Goal: Information Seeking & Learning: Learn about a topic

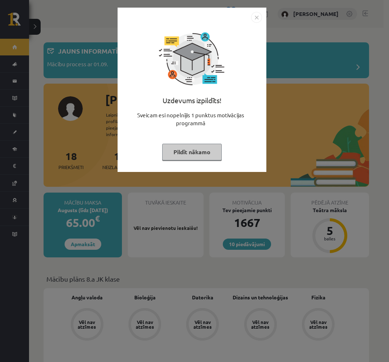
click at [199, 154] on button "Pildīt nākamo" at bounding box center [191, 152] width 59 height 17
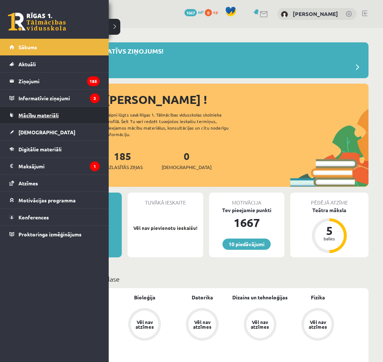
click at [42, 117] on span "Mācību materiāli" at bounding box center [38, 115] width 40 height 7
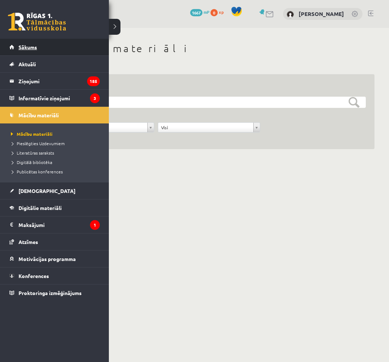
click at [34, 51] on link "Sākums" at bounding box center [54, 47] width 90 height 17
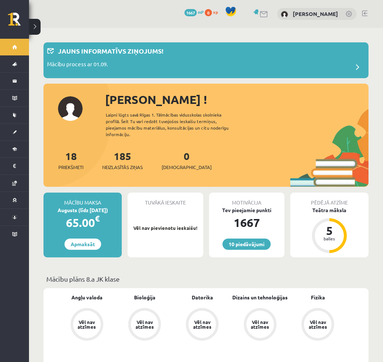
scroll to position [109, 0]
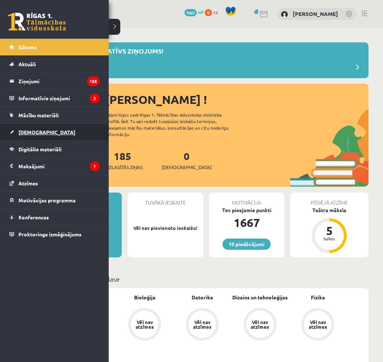
click at [62, 134] on link "[DEMOGRAPHIC_DATA]" at bounding box center [54, 132] width 90 height 17
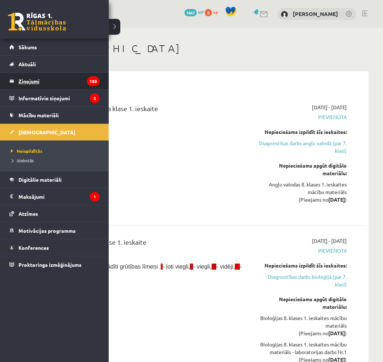
click at [44, 85] on legend "Ziņojumi 185" at bounding box center [58, 81] width 81 height 17
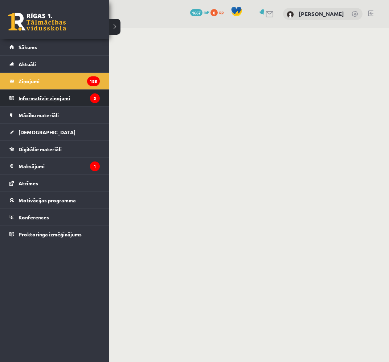
click at [23, 97] on legend "Informatīvie ziņojumi 3" at bounding box center [58, 98] width 81 height 17
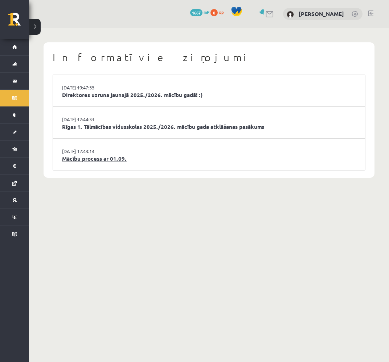
click at [115, 158] on link "Mācību process ar 01.09." at bounding box center [209, 159] width 294 height 8
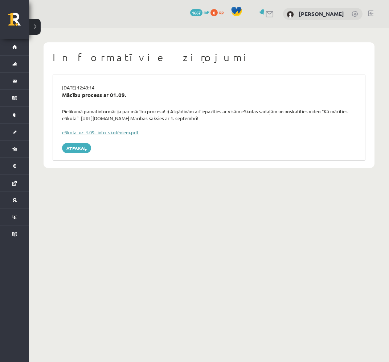
click at [116, 134] on link "eSkola_uz_1.09._info_skolēniem.pdf" at bounding box center [100, 132] width 76 height 6
click at [80, 147] on link "Atpakaļ" at bounding box center [76, 148] width 29 height 10
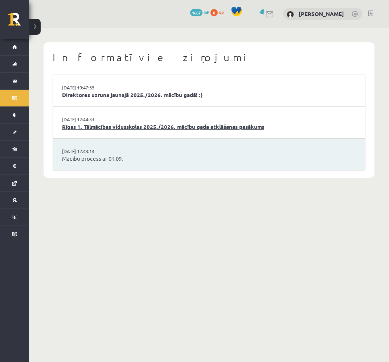
click at [121, 129] on link "Rīgas 1. Tālmācības vidusskolas 2025./2026. mācību gada atklāšanas pasākums" at bounding box center [209, 127] width 294 height 8
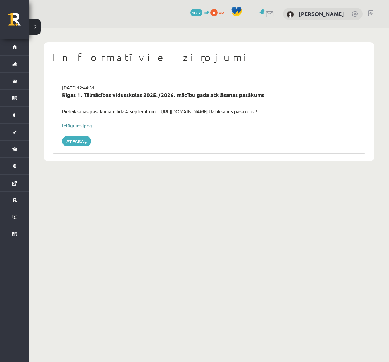
click at [86, 124] on link "Ielūgums.jpeg" at bounding box center [77, 126] width 30 height 6
click at [368, 79] on div "Informatīvie ziņojumi 29.08.2025 12:44:31 Rīgas 1. Tālmācības vidusskolas 2025.…" at bounding box center [208, 101] width 331 height 119
click at [79, 140] on link "Atpakaļ" at bounding box center [76, 141] width 29 height 10
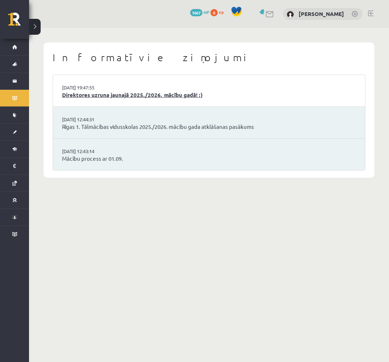
click at [122, 93] on link "Direktores uzruna jaunajā 2025./2026. mācību gadā! :)" at bounding box center [209, 95] width 294 height 8
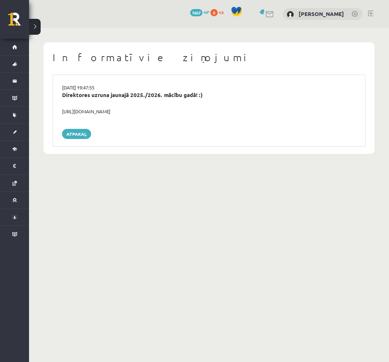
drag, startPoint x: 155, startPoint y: 113, endPoint x: 58, endPoint y: 118, distance: 96.9
click at [58, 118] on div "[DATE] 19:47:55 Direktores uzruna jaunajā 2025./2026. mācību gadā! :) [URL][DOM…" at bounding box center [209, 111] width 312 height 72
click at [57, 119] on div "[DATE] 19:47:55 Direktores uzruna jaunajā 2025./2026. mācību gadā! :) [URL][DOM…" at bounding box center [209, 111] width 312 height 72
click at [90, 136] on link "Atpakaļ" at bounding box center [76, 134] width 29 height 10
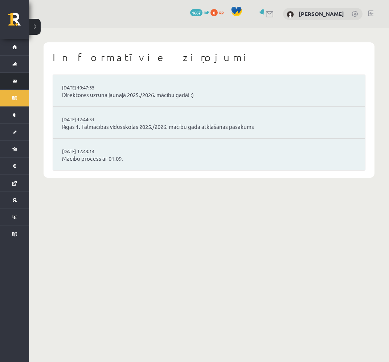
click at [14, 78] on link "Ziņojumi 185" at bounding box center [14, 81] width 29 height 17
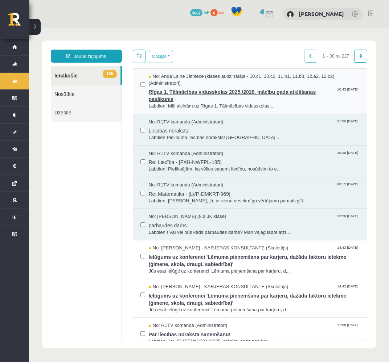
click at [286, 89] on span "Rīgas 1. Tālmācības vidusskolas 2025./2026. mācību gada atklāšanas pasākums" at bounding box center [254, 95] width 211 height 16
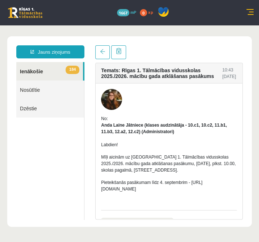
drag, startPoint x: 144, startPoint y: 179, endPoint x: 133, endPoint y: 179, distance: 10.1
click at [133, 179] on div "Labdien! Mīļi aicinām uz Rīgas 1. Tālmācības vidusskolas 2025./2026. mācību gad…" at bounding box center [169, 170] width 136 height 70
drag, startPoint x: 166, startPoint y: 193, endPoint x: 73, endPoint y: 189, distance: 93.3
click at [73, 189] on div "Jauns ziņojums 184 Ienākošie Nosūtītie Dzēstie *** ********* ********* ******* …" at bounding box center [129, 132] width 237 height 174
drag, startPoint x: 73, startPoint y: 189, endPoint x: 163, endPoint y: 198, distance: 90.0
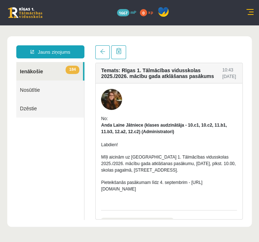
click at [163, 198] on div "Labdien! Mīļi aicinām uz Rīgas 1. Tālmācības vidusskolas 2025./2026. mācību gad…" at bounding box center [169, 170] width 136 height 70
click at [87, 179] on div "Jauns ziņojums 184 Ienākošie Nosūtītie Dzēstie *** ********* ********* *******" at bounding box center [50, 132] width 79 height 174
click at [103, 61] on div "Temats: Rīgas 1. Tālmācības vidusskolas 2025./2026. mācību gada atklāšanas pasā…" at bounding box center [169, 132] width 158 height 174
click at [107, 56] on link at bounding box center [102, 52] width 14 height 14
click at [112, 54] on link at bounding box center [118, 52] width 15 height 14
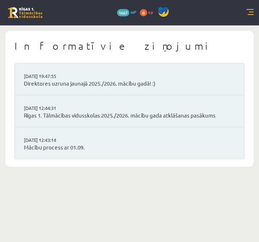
click at [41, 12] on link at bounding box center [25, 12] width 34 height 11
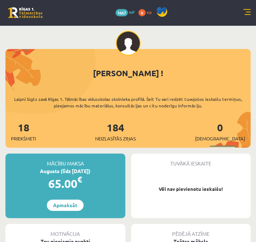
click at [248, 16] on link at bounding box center [246, 12] width 7 height 7
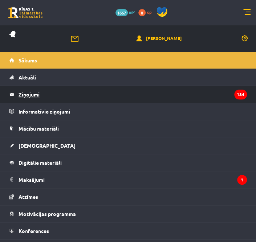
click at [58, 97] on legend "Ziņojumi 184" at bounding box center [132, 94] width 228 height 17
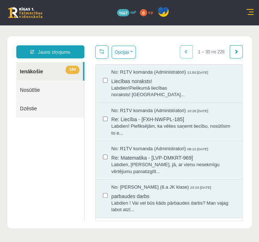
click at [253, 13] on link at bounding box center [249, 12] width 7 height 7
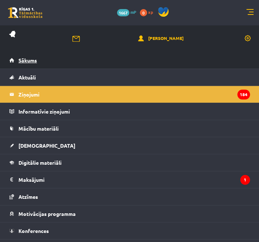
click at [43, 60] on link "Sākums" at bounding box center [129, 60] width 241 height 17
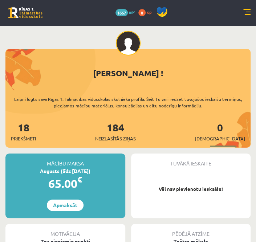
click at [17, 130] on div "18 Priekšmeti" at bounding box center [23, 131] width 25 height 22
click at [25, 129] on link "18 Priekšmeti" at bounding box center [23, 131] width 25 height 21
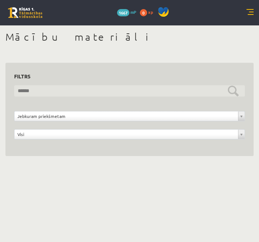
click at [29, 94] on input "text" at bounding box center [129, 90] width 231 height 11
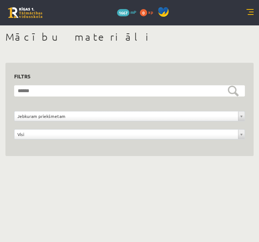
click at [27, 125] on div "**********" at bounding box center [129, 129] width 235 height 36
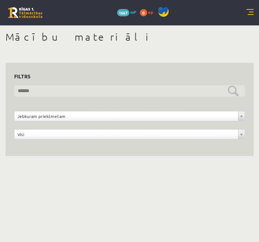
click at [32, 93] on input "text" at bounding box center [129, 90] width 231 height 11
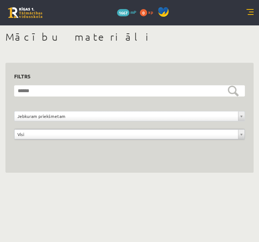
click at [34, 122] on div "**********" at bounding box center [129, 118] width 235 height 14
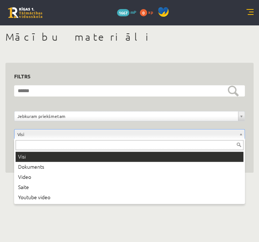
drag, startPoint x: 24, startPoint y: 132, endPoint x: 29, endPoint y: 133, distance: 5.5
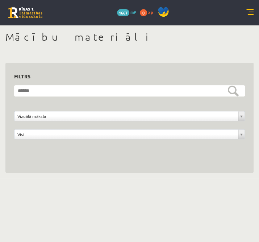
click at [259, 38] on html "0 Dāvanas 1667 mP 0 xp [PERSON_NAME] Sākums Aktuāli Kā mācīties eSKOLĀ Kontakti…" at bounding box center [129, 121] width 259 height 242
click at [252, 7] on div "0 Dāvanas 1667 mP 0 xp" at bounding box center [129, 12] width 259 height 25
click at [252, 12] on link at bounding box center [249, 12] width 7 height 7
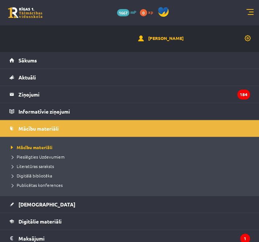
drag, startPoint x: 243, startPoint y: 15, endPoint x: 182, endPoint y: 15, distance: 61.3
click at [243, 15] on div "0 Dāvanas 1667 mP 0 xp" at bounding box center [129, 12] width 259 height 25
click at [128, 11] on span "1667" at bounding box center [123, 12] width 12 height 7
click at [138, 13] on div "0 Dāvanas 1667 mP 0 xp" at bounding box center [144, 13] width 55 height 13
click at [136, 12] on span "mP" at bounding box center [133, 12] width 6 height 6
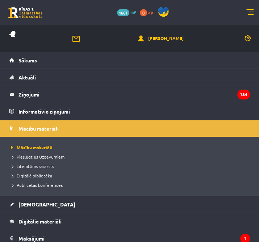
click at [251, 14] on link at bounding box center [249, 12] width 7 height 7
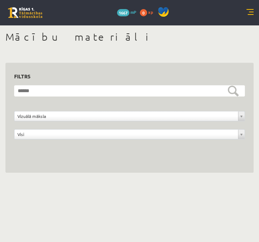
click at [124, 11] on span "1667" at bounding box center [123, 12] width 12 height 7
click at [125, 12] on span "1667" at bounding box center [123, 12] width 12 height 7
click at [128, 12] on span "1667" at bounding box center [123, 12] width 12 height 7
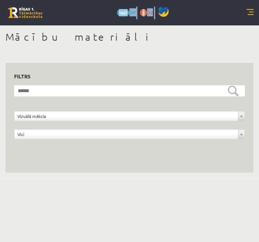
click at [128, 12] on span "1667" at bounding box center [123, 12] width 12 height 7
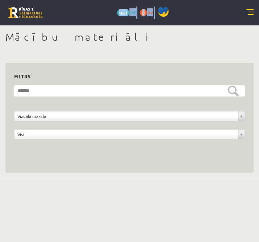
click at [130, 12] on div "1667 mP" at bounding box center [126, 12] width 19 height 8
click at [132, 11] on span "mP" at bounding box center [133, 12] width 6 height 6
click at [133, 11] on span "mP" at bounding box center [133, 12] width 6 height 6
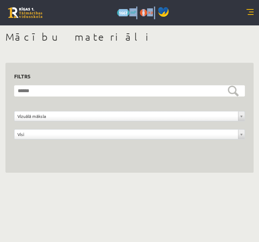
click at [133, 11] on span "mP" at bounding box center [133, 12] width 6 height 6
click at [132, 12] on span "mP" at bounding box center [133, 12] width 6 height 6
click at [129, 12] on div "1667 mP" at bounding box center [126, 12] width 19 height 8
click at [129, 12] on span "1667" at bounding box center [123, 12] width 12 height 7
click at [255, 11] on div "0 Dāvanas 1667 mP 0 xp" at bounding box center [129, 12] width 259 height 25
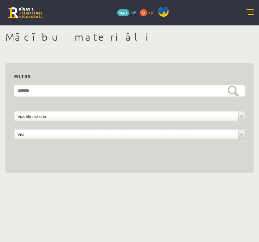
click at [250, 11] on link at bounding box center [249, 12] width 7 height 7
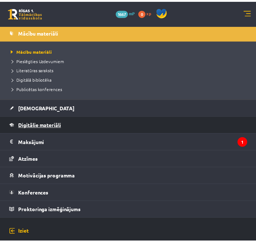
scroll to position [102, 0]
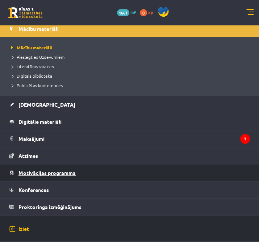
click at [89, 166] on link "Motivācijas programma" at bounding box center [129, 172] width 241 height 17
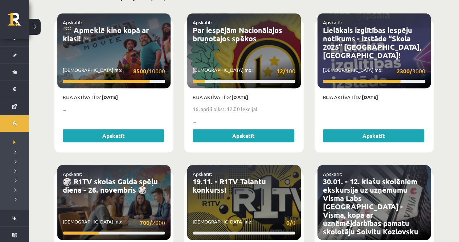
scroll to position [290, 0]
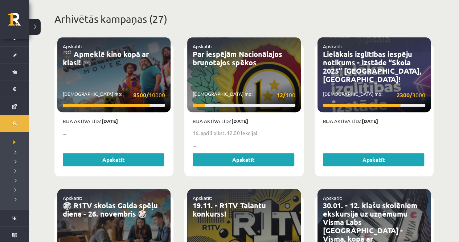
drag, startPoint x: 130, startPoint y: 117, endPoint x: 97, endPoint y: 118, distance: 32.6
click at [97, 118] on p "Bija aktīva līdz [DATE]" at bounding box center [114, 120] width 102 height 7
drag, startPoint x: 97, startPoint y: 118, endPoint x: 137, endPoint y: 120, distance: 39.6
click at [137, 120] on div "Bija aktīva līdz [DATE] ... Apskatīt" at bounding box center [113, 142] width 113 height 61
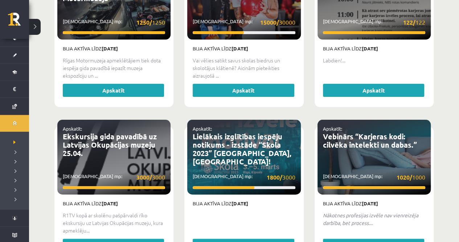
scroll to position [1467, 0]
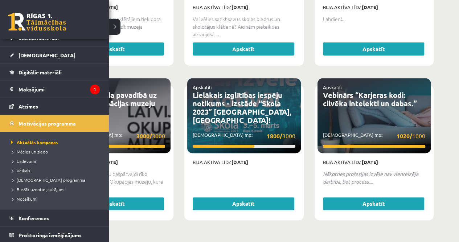
click at [26, 168] on span "Veikals" at bounding box center [19, 170] width 21 height 6
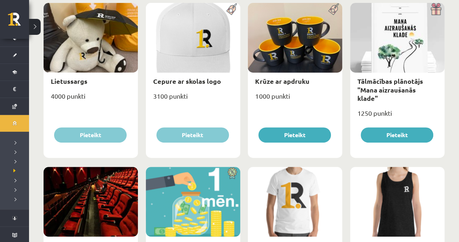
scroll to position [93, 0]
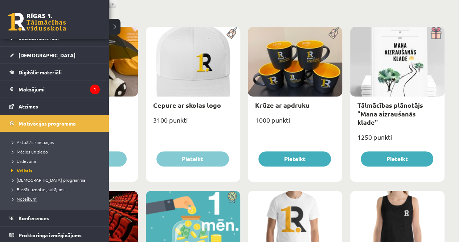
click at [29, 197] on span "Noteikumi" at bounding box center [23, 199] width 28 height 6
